Goal: Complete application form

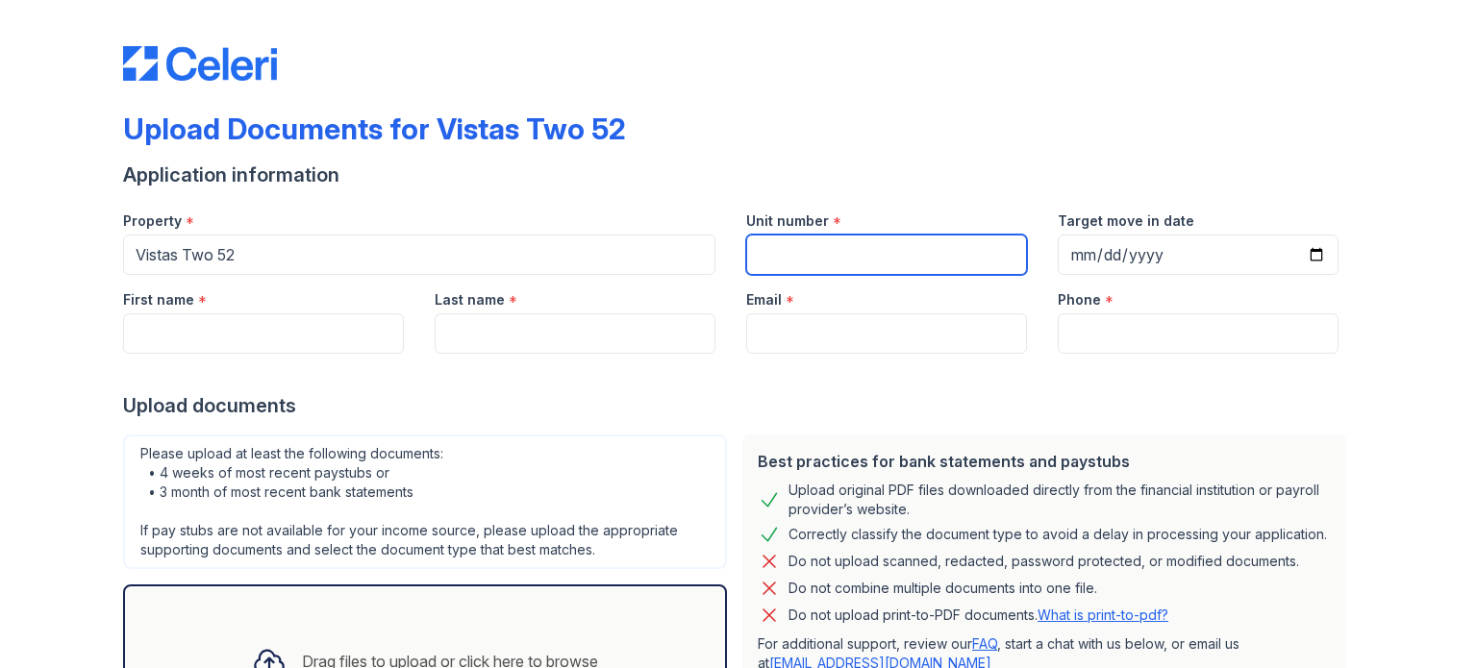
click at [831, 249] on input "Unit number" at bounding box center [886, 255] width 281 height 40
type input "122"
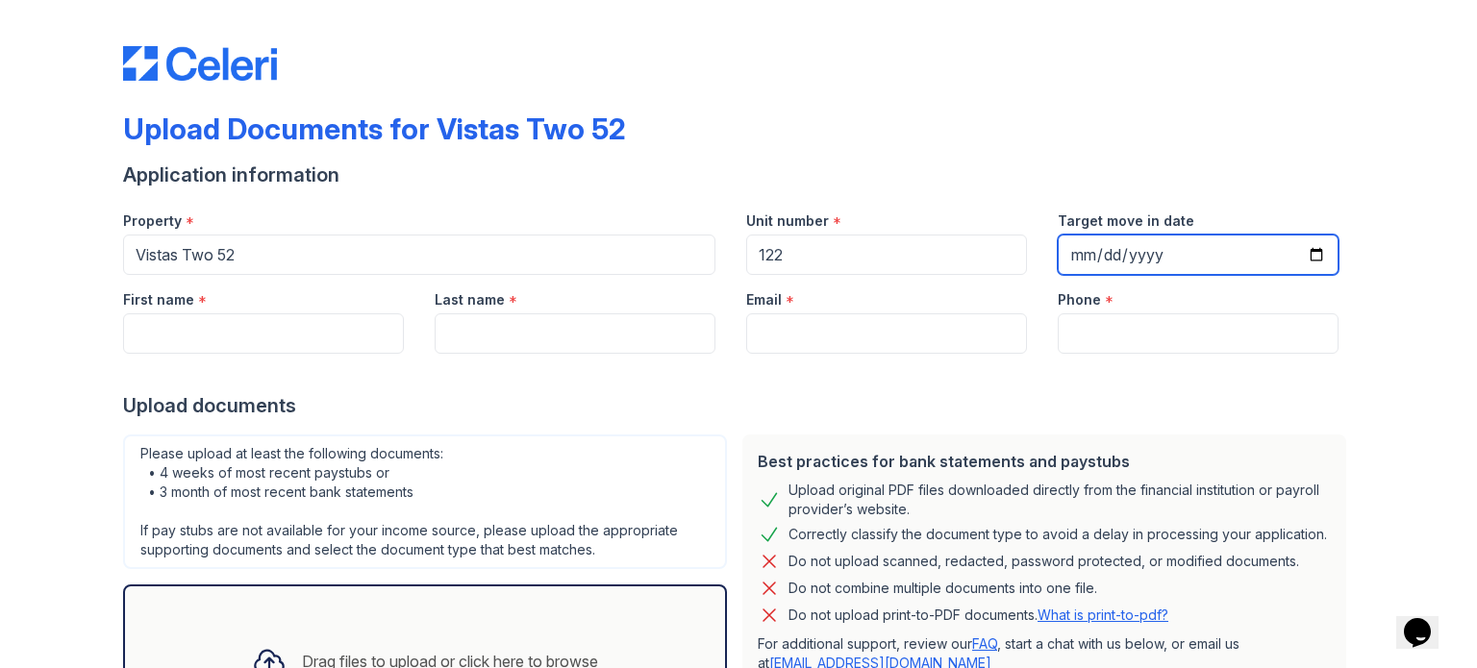
click at [1074, 249] on input "Target move in date" at bounding box center [1198, 255] width 281 height 40
type input "2025-10-01"
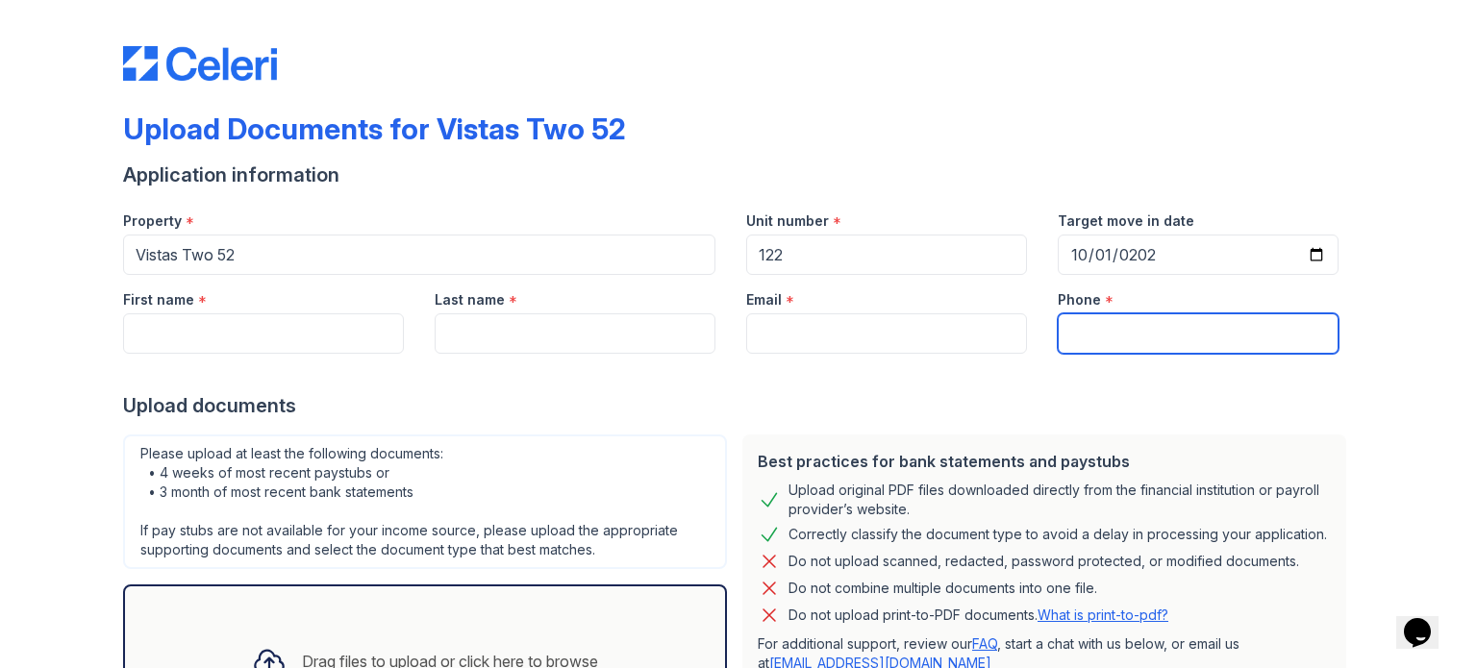
click at [1146, 327] on input "Phone" at bounding box center [1198, 334] width 281 height 40
type input "7577052373"
type input "William"
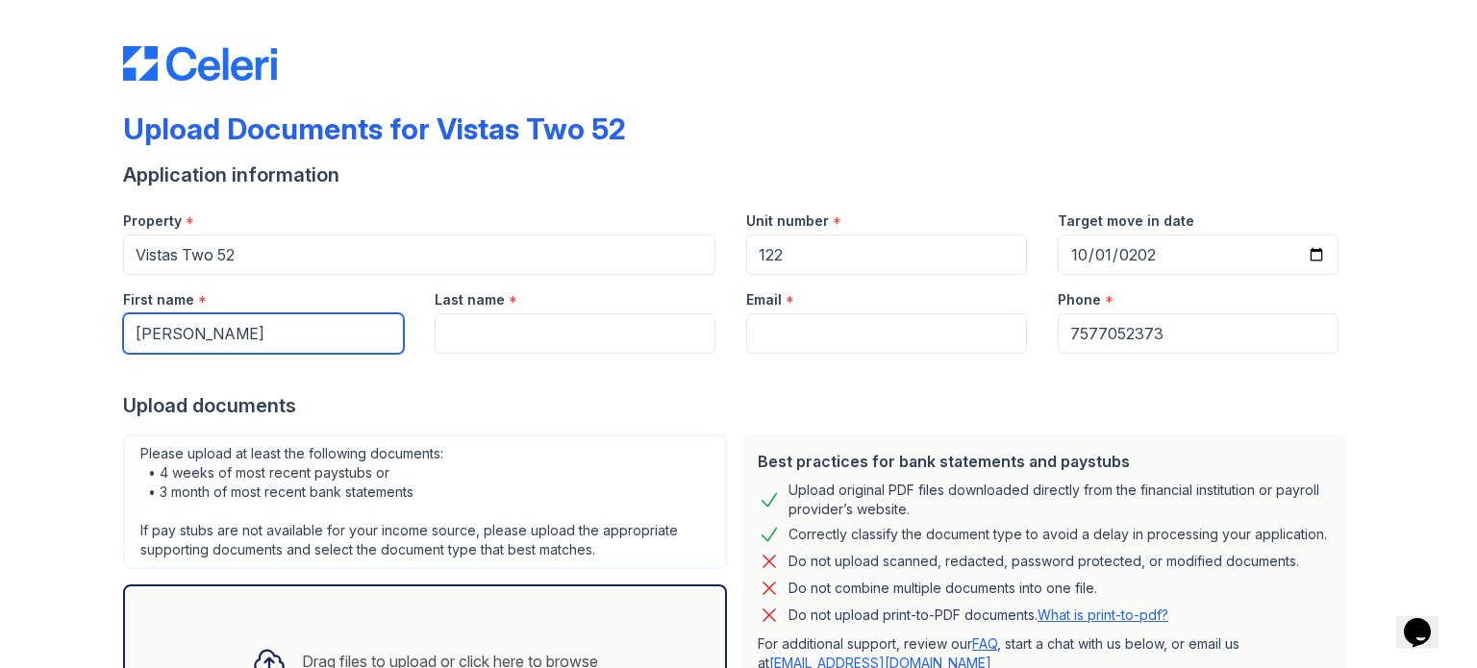
type input "Watson"
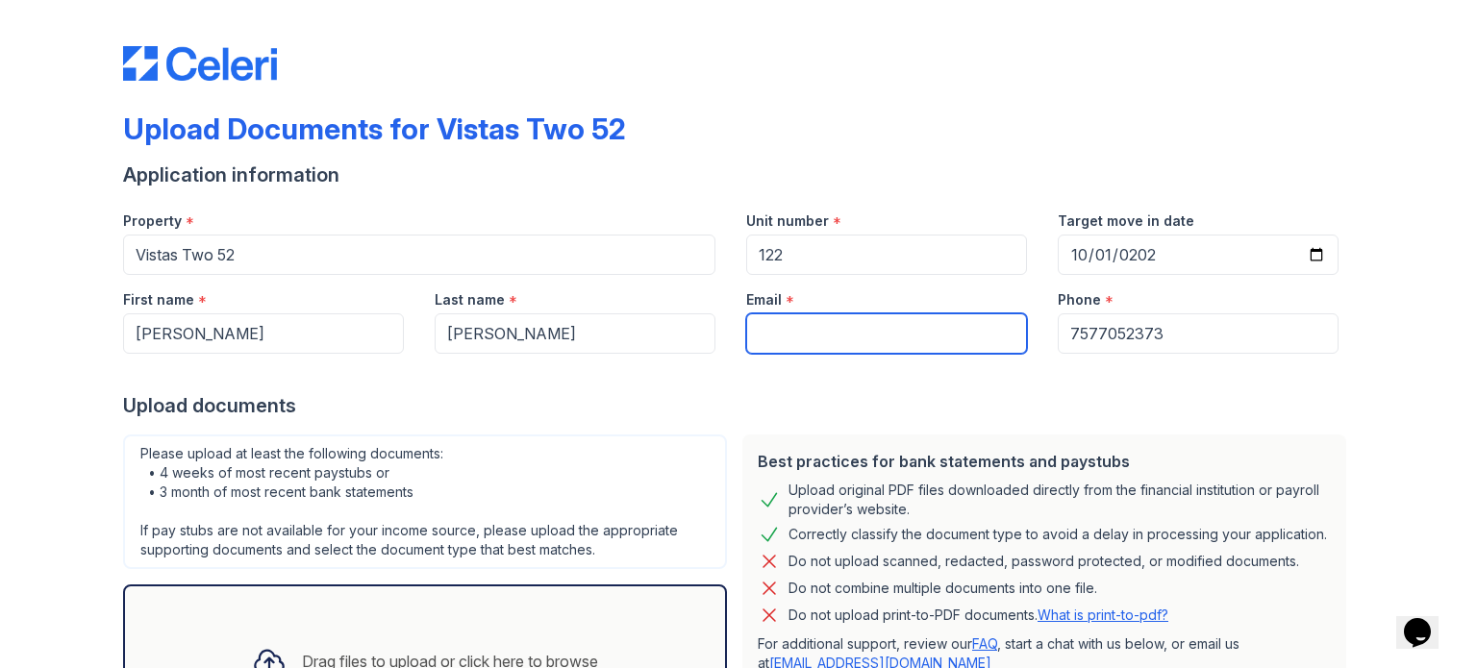
type input "[EMAIL_ADDRESS][DOMAIN_NAME]"
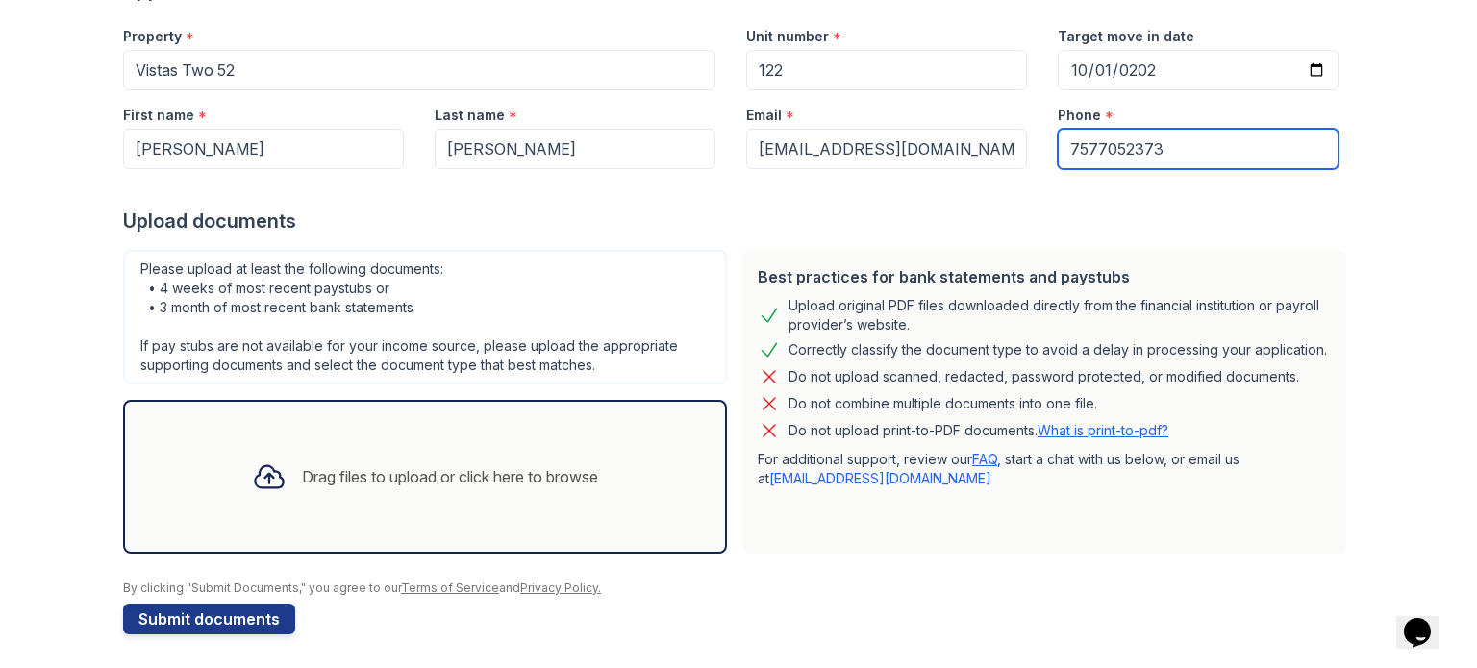
scroll to position [188, 0]
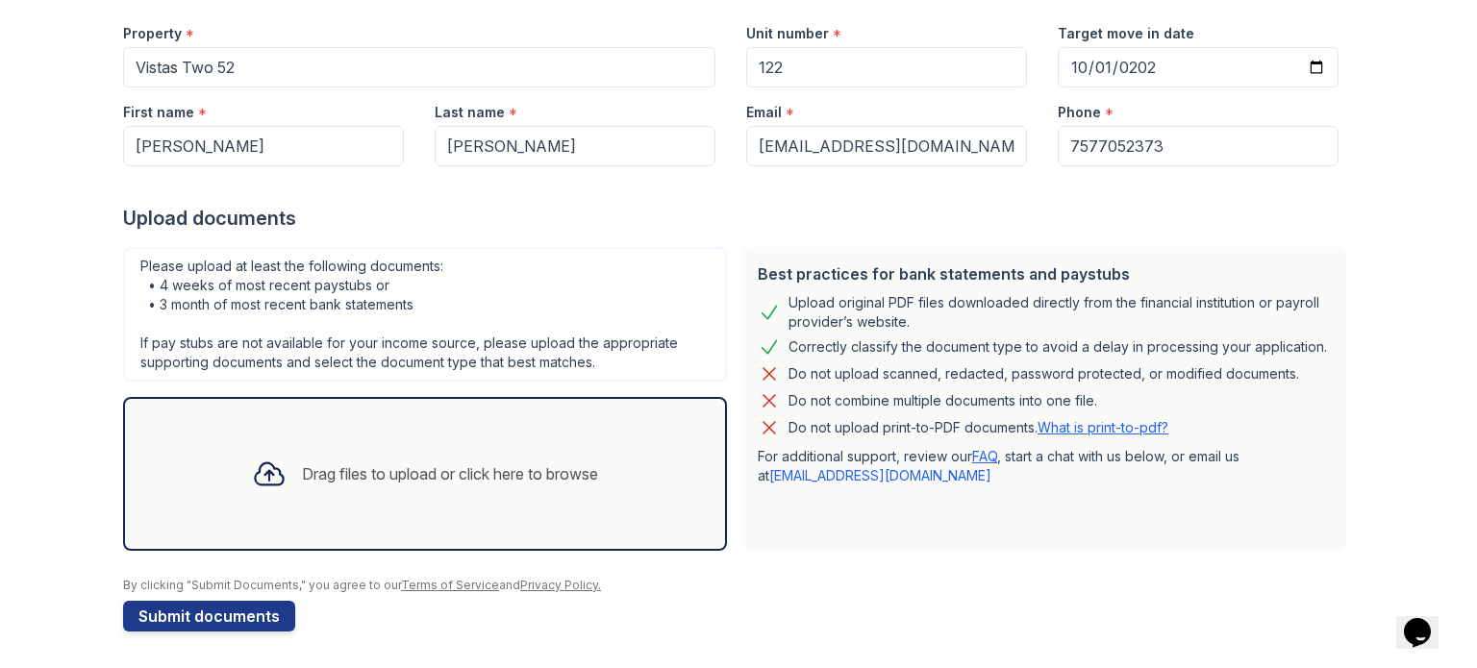
click at [357, 457] on div "Drag files to upload or click here to browse" at bounding box center [425, 473] width 377 height 65
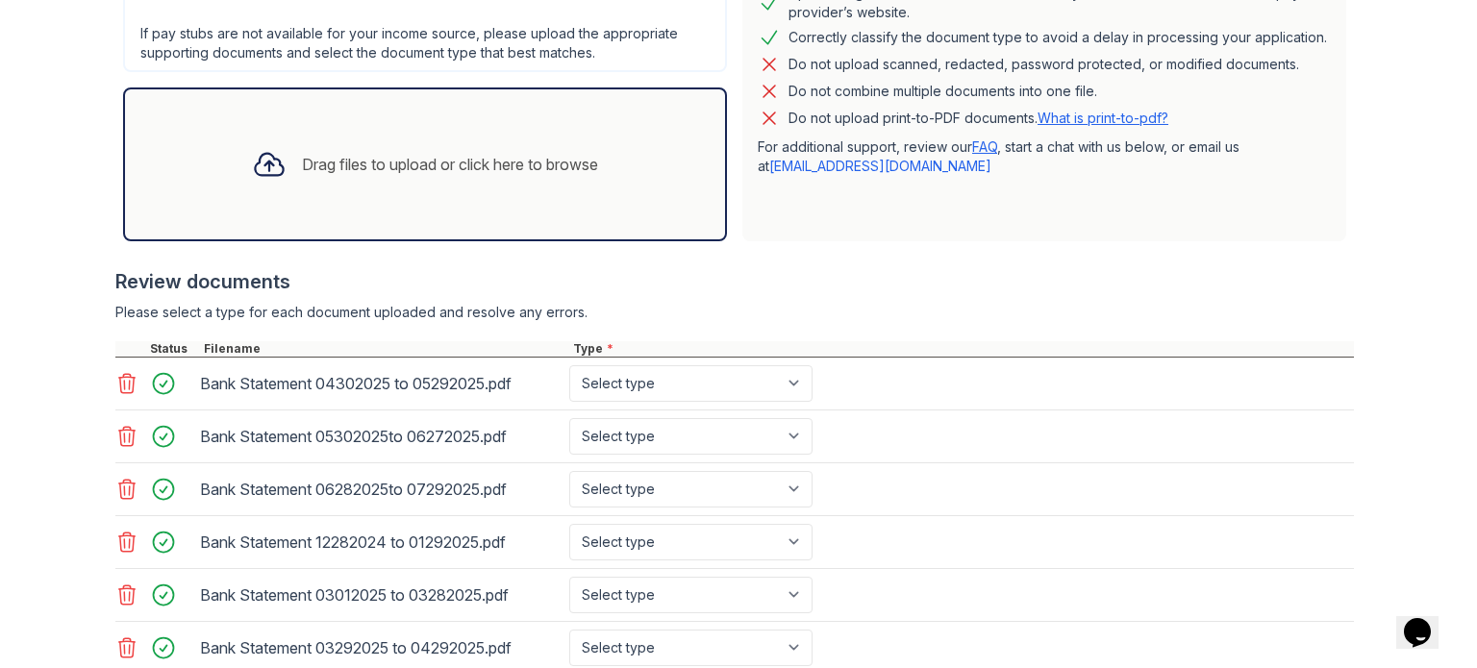
scroll to position [629, 0]
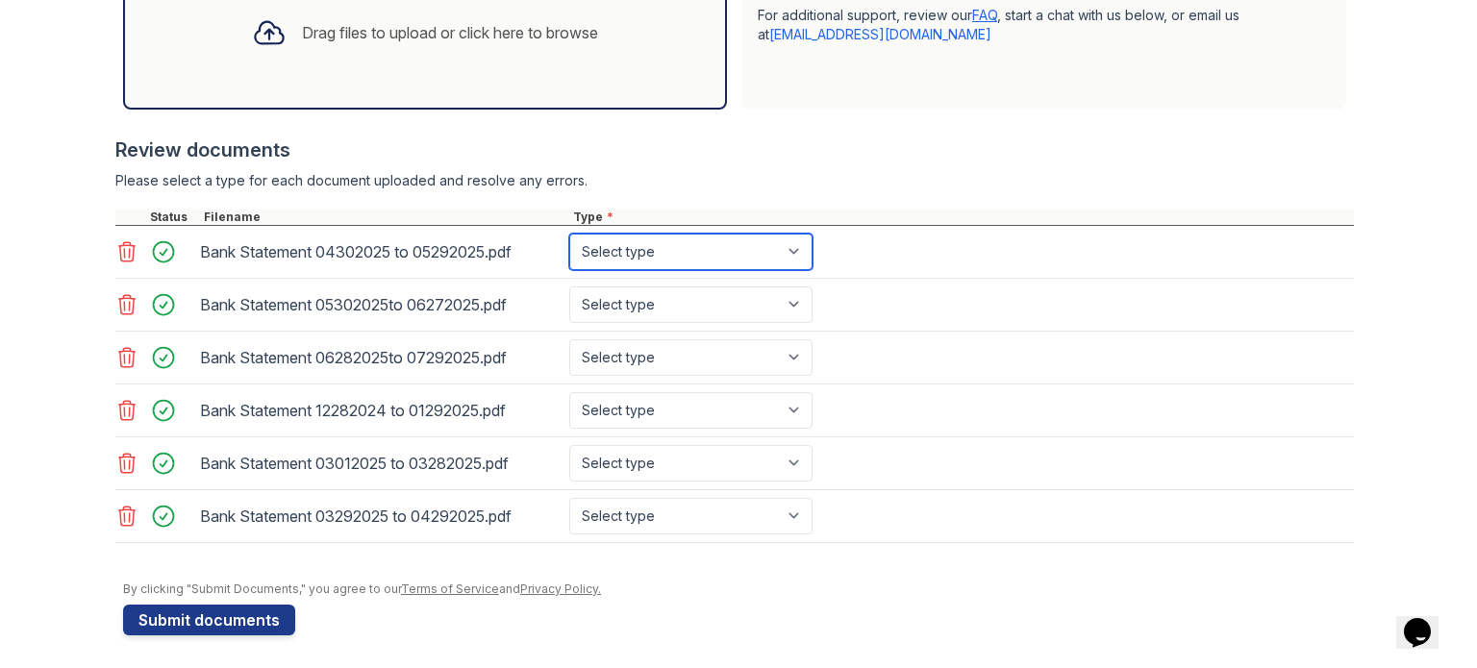
click at [630, 246] on select "Select type Paystub Bank Statement Offer Letter Tax Documents Benefit Award Let…" at bounding box center [690, 252] width 243 height 37
select select "bank_statement"
click at [569, 234] on select "Select type Paystub Bank Statement Offer Letter Tax Documents Benefit Award Let…" at bounding box center [690, 252] width 243 height 37
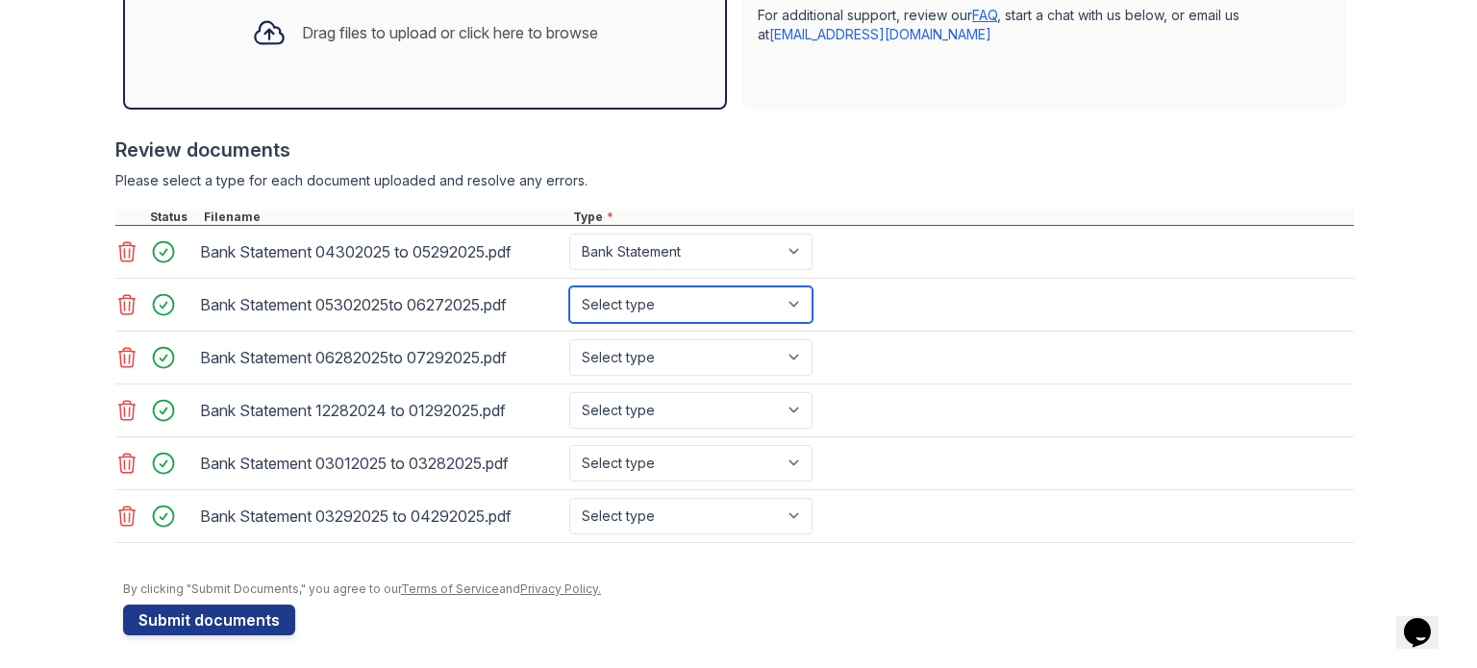
click at [647, 305] on select "Select type Paystub Bank Statement Offer Letter Tax Documents Benefit Award Let…" at bounding box center [690, 305] width 243 height 37
select select "bank_statement"
click at [569, 287] on select "Select type Paystub Bank Statement Offer Letter Tax Documents Benefit Award Let…" at bounding box center [690, 305] width 243 height 37
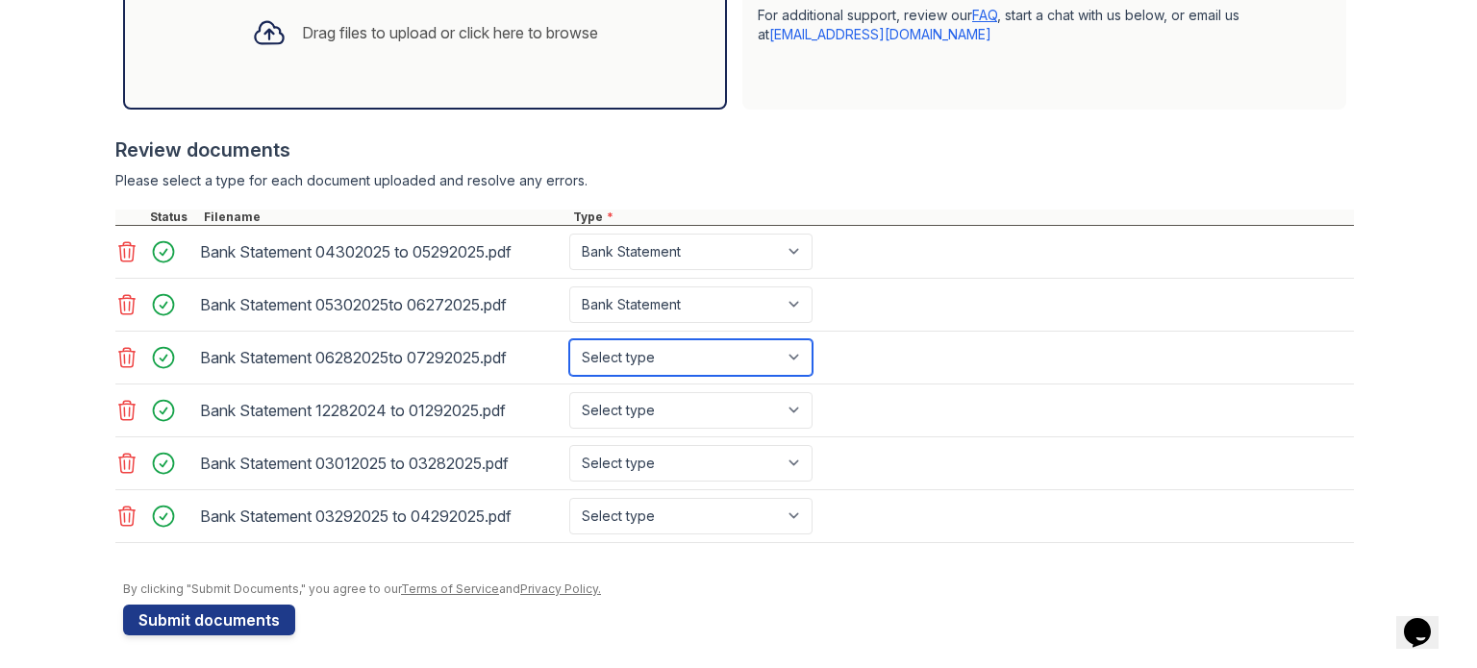
drag, startPoint x: 638, startPoint y: 358, endPoint x: 637, endPoint y: 369, distance: 11.6
click at [638, 358] on select "Select type Paystub Bank Statement Offer Letter Tax Documents Benefit Award Let…" at bounding box center [690, 358] width 243 height 37
select select "bank_statement"
click at [569, 340] on select "Select type Paystub Bank Statement Offer Letter Tax Documents Benefit Award Let…" at bounding box center [690, 358] width 243 height 37
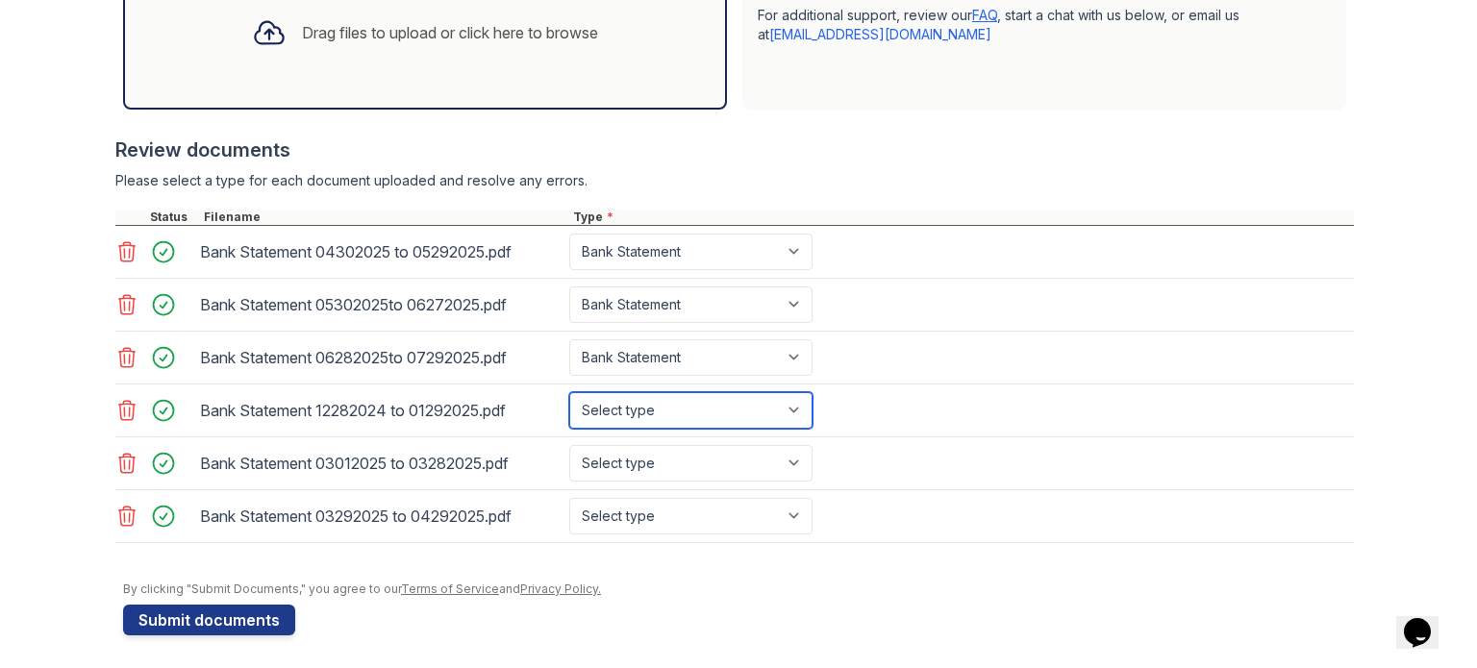
click at [645, 396] on select "Select type Paystub Bank Statement Offer Letter Tax Documents Benefit Award Let…" at bounding box center [690, 410] width 243 height 37
select select "bank_statement"
click at [569, 392] on select "Select type Paystub Bank Statement Offer Letter Tax Documents Benefit Award Let…" at bounding box center [690, 410] width 243 height 37
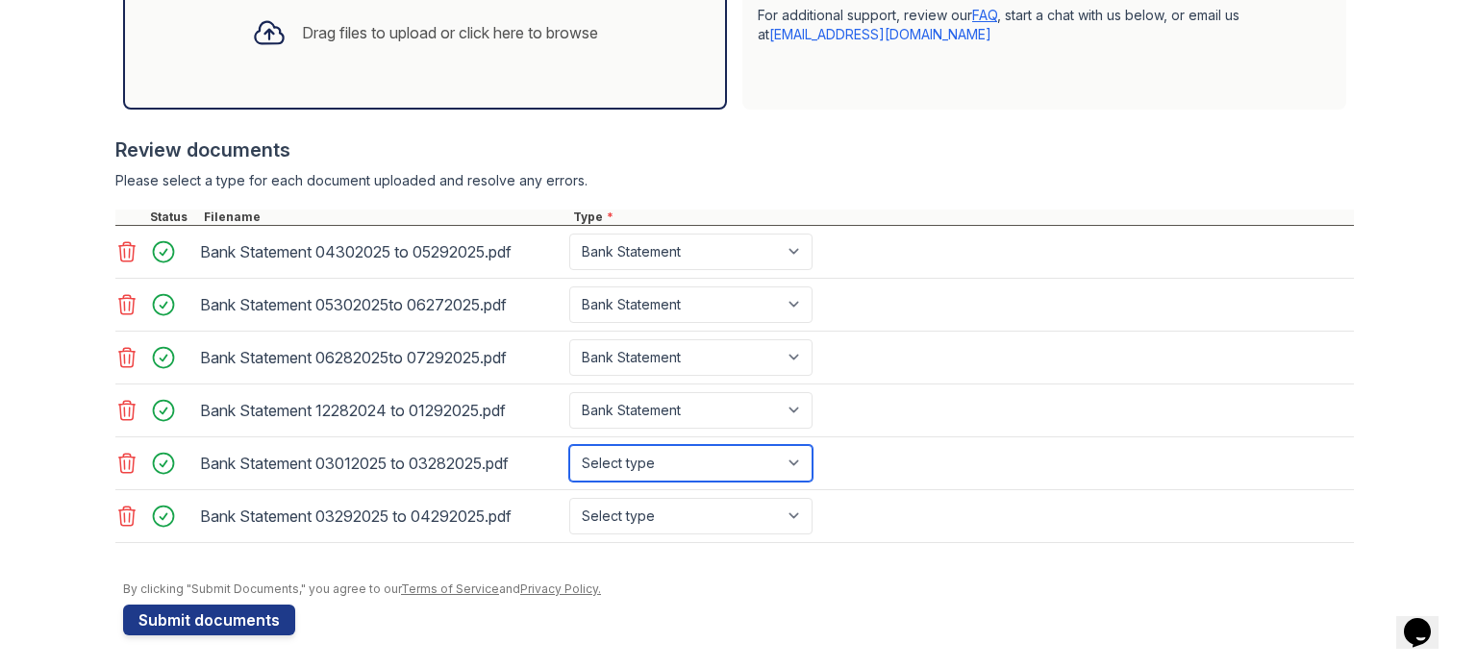
drag, startPoint x: 634, startPoint y: 457, endPoint x: 635, endPoint y: 482, distance: 25.0
click at [634, 457] on select "Select type Paystub Bank Statement Offer Letter Tax Documents Benefit Award Let…" at bounding box center [690, 463] width 243 height 37
select select "bank_statement"
click at [569, 445] on select "Select type Paystub Bank Statement Offer Letter Tax Documents Benefit Award Let…" at bounding box center [690, 463] width 243 height 37
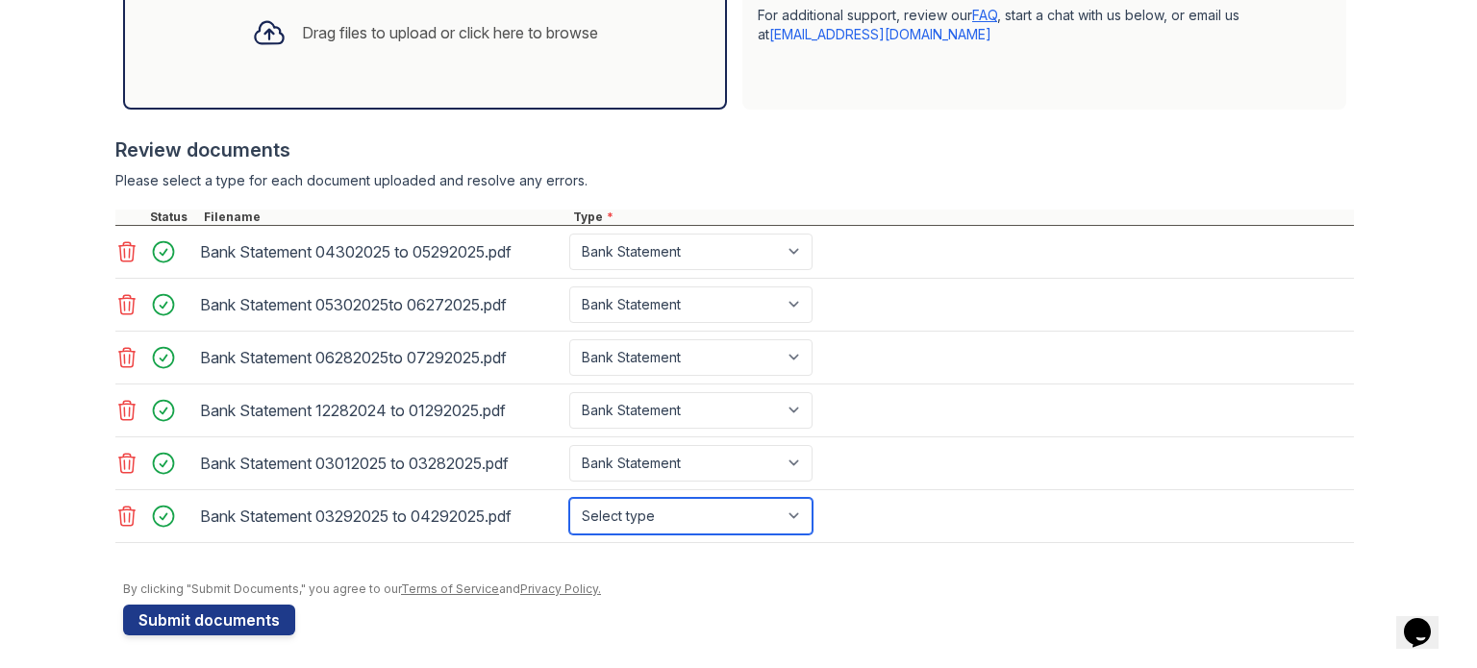
click at [651, 513] on select "Select type Paystub Bank Statement Offer Letter Tax Documents Benefit Award Let…" at bounding box center [690, 516] width 243 height 37
select select "bank_statement"
click at [569, 498] on select "Select type Paystub Bank Statement Offer Letter Tax Documents Benefit Award Let…" at bounding box center [690, 516] width 243 height 37
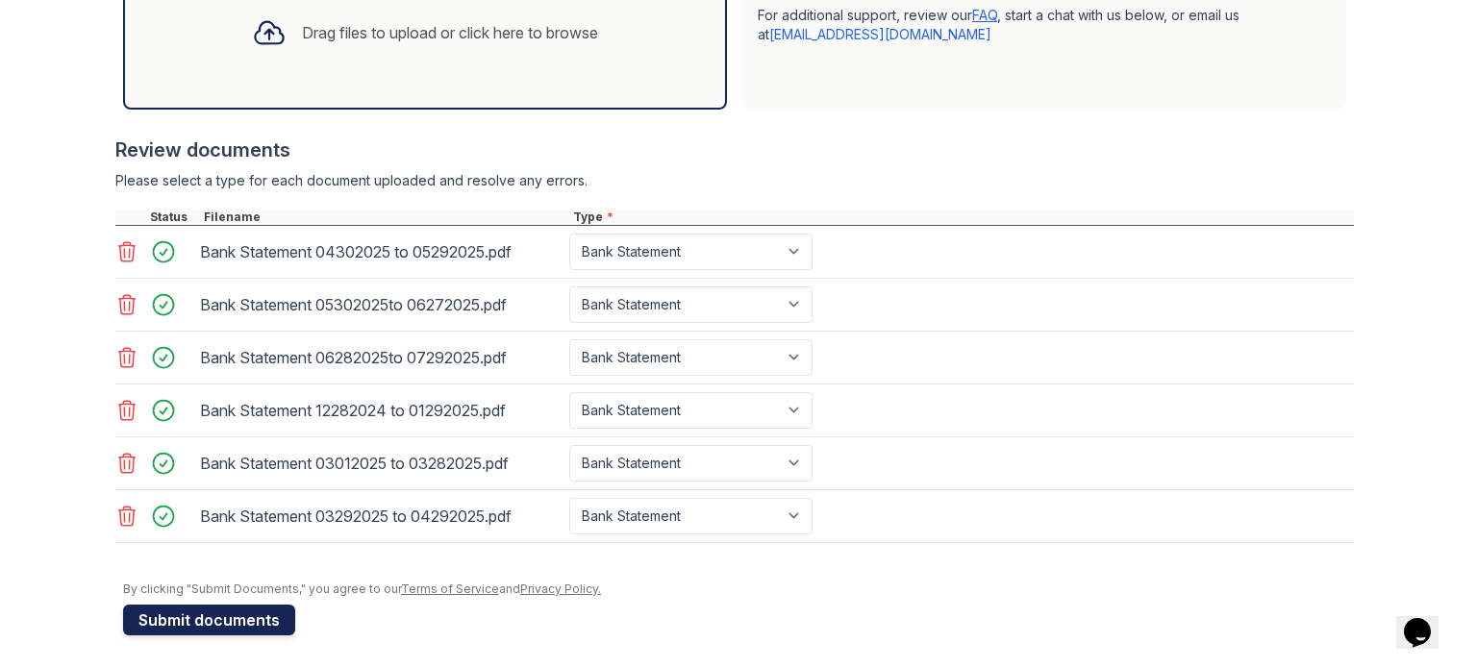
click at [147, 618] on button "Submit documents" at bounding box center [209, 620] width 172 height 31
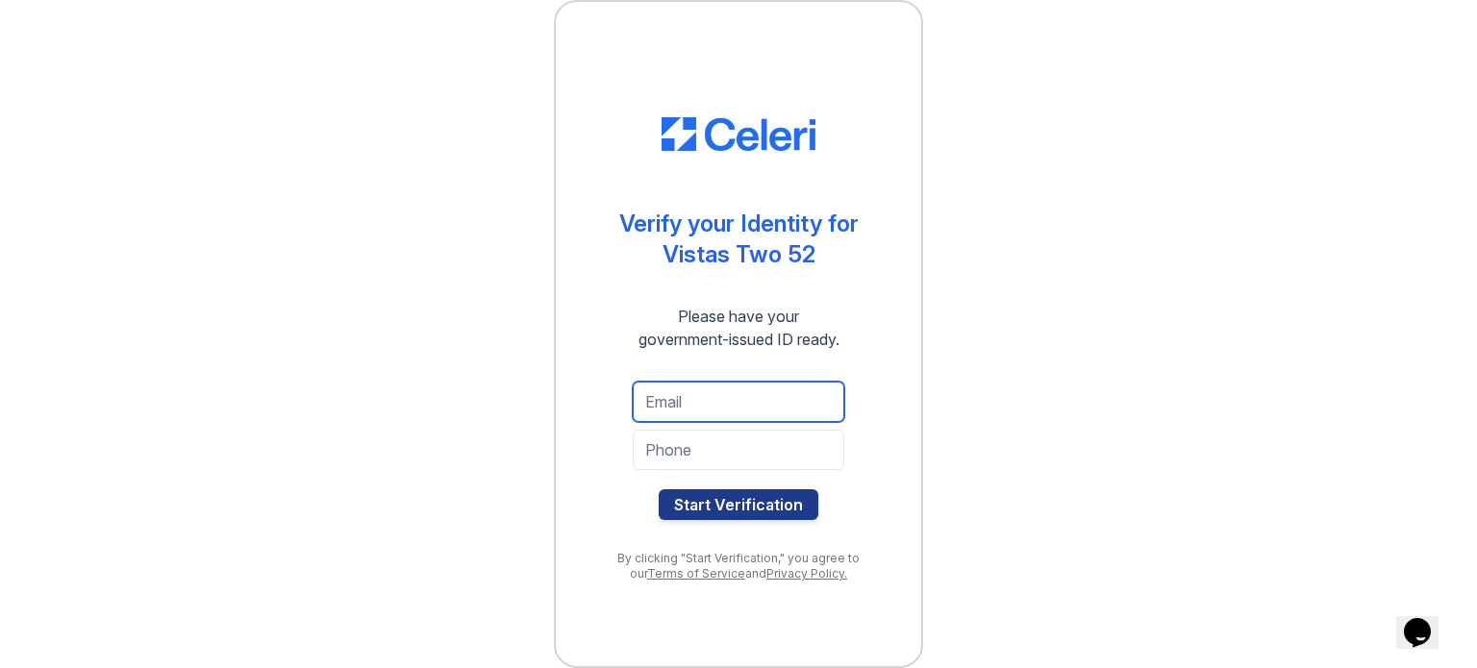
click at [703, 405] on input "email" at bounding box center [739, 402] width 212 height 40
type input "[EMAIL_ADDRESS][DOMAIN_NAME]"
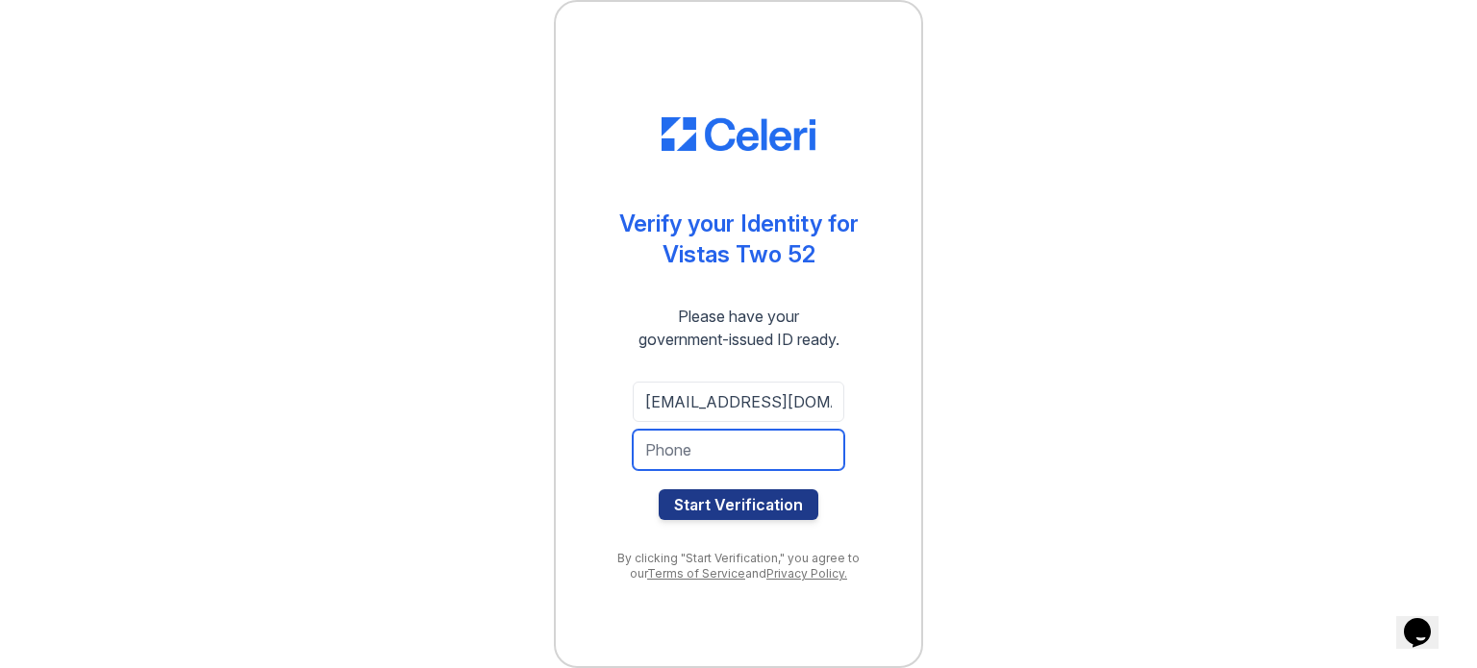
click at [732, 460] on input "tel" at bounding box center [739, 450] width 212 height 40
type input "7577052373"
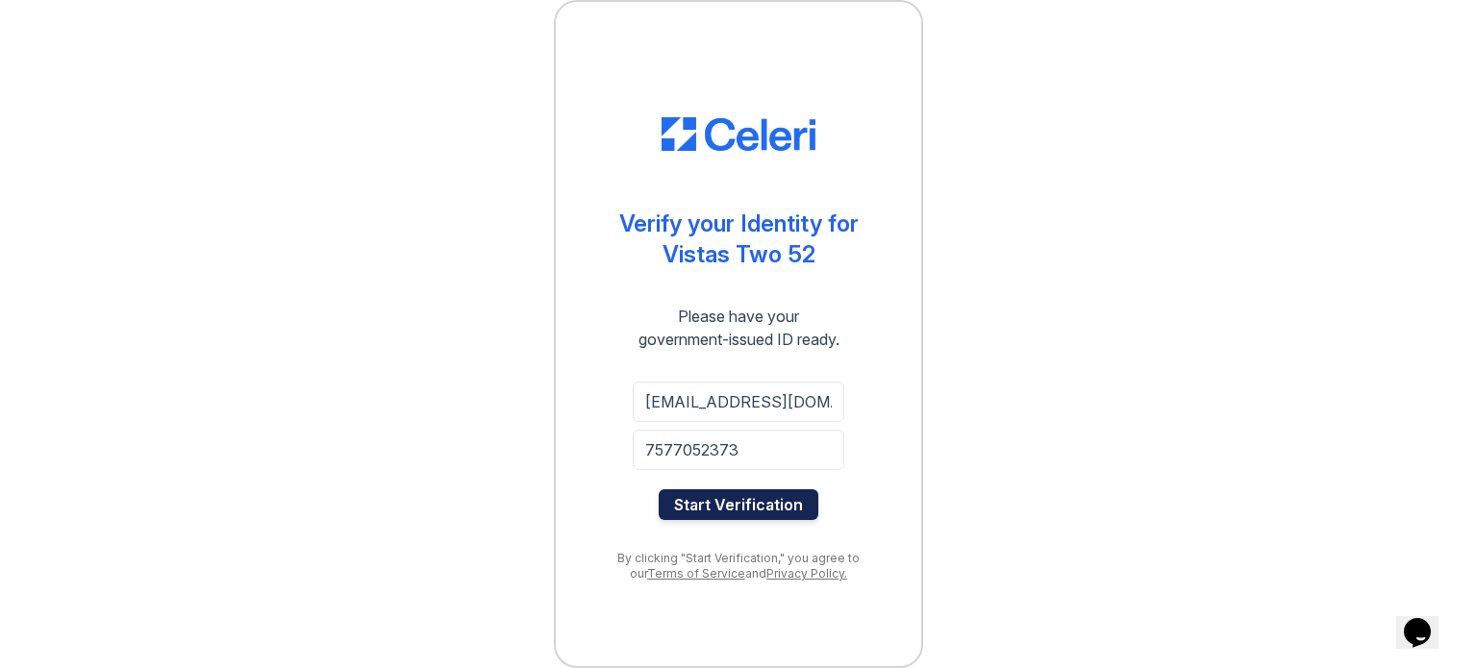
click at [774, 510] on button "Start Verification" at bounding box center [739, 505] width 160 height 31
